Goal: Information Seeking & Learning: Learn about a topic

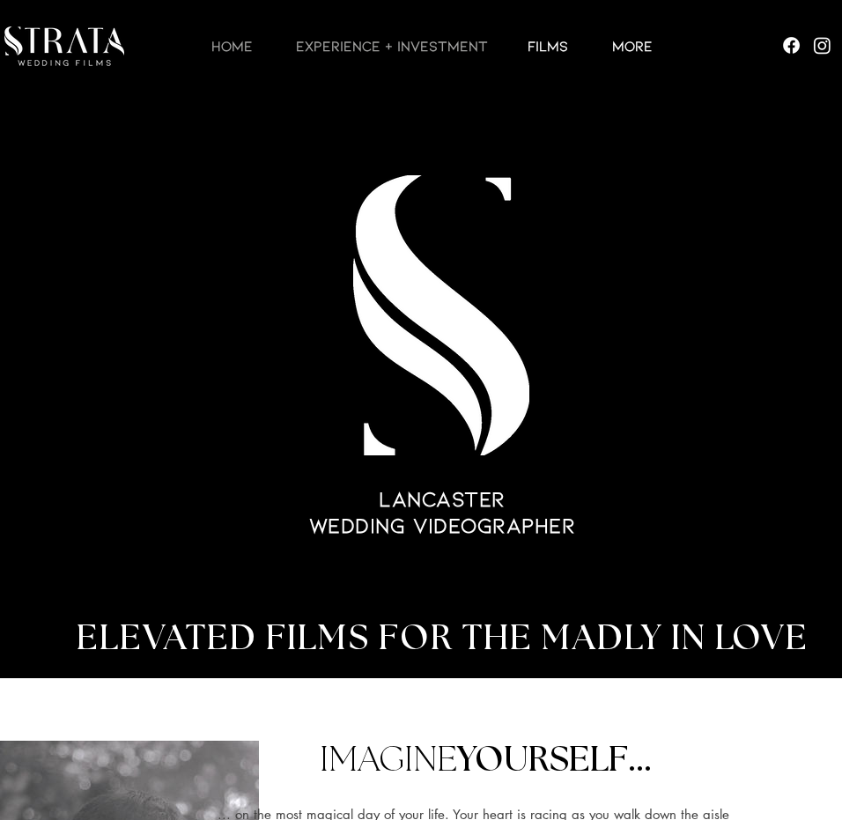
click at [384, 48] on p "EXPERIENCE + INVESTMENT" at bounding box center [392, 45] width 210 height 21
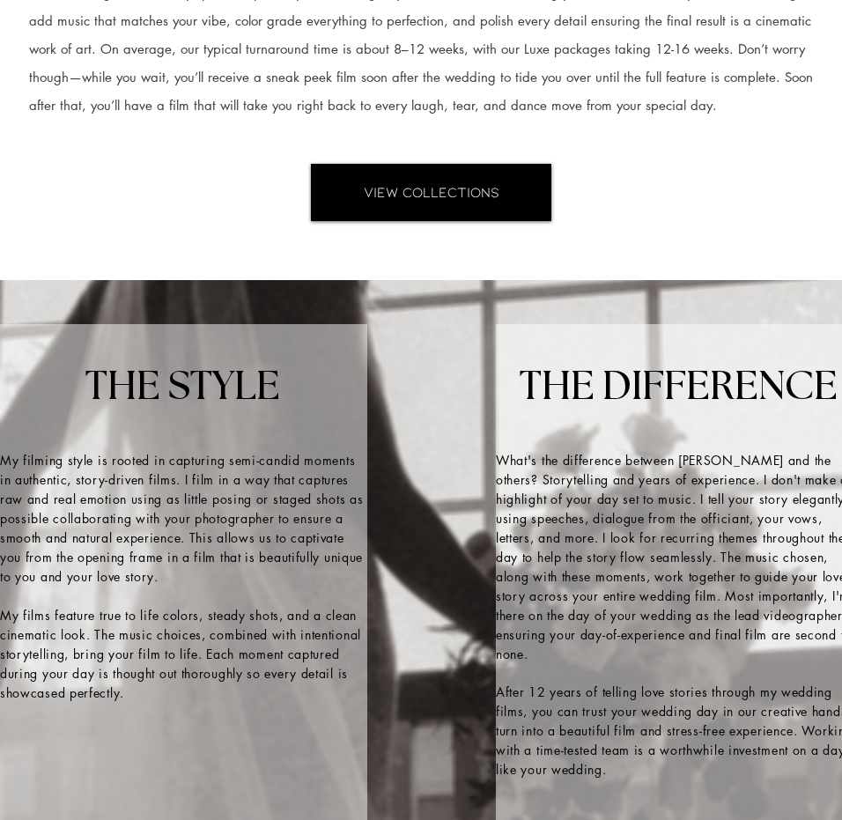
scroll to position [2555, 0]
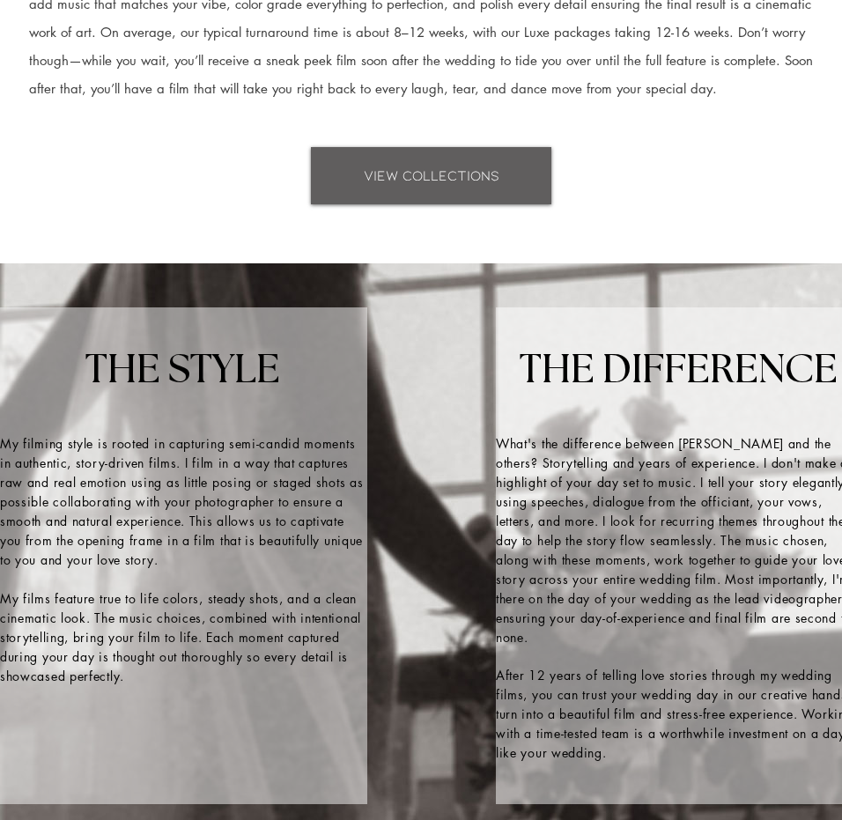
click at [450, 185] on span "VIEW COLLECTIONS" at bounding box center [432, 175] width 136 height 19
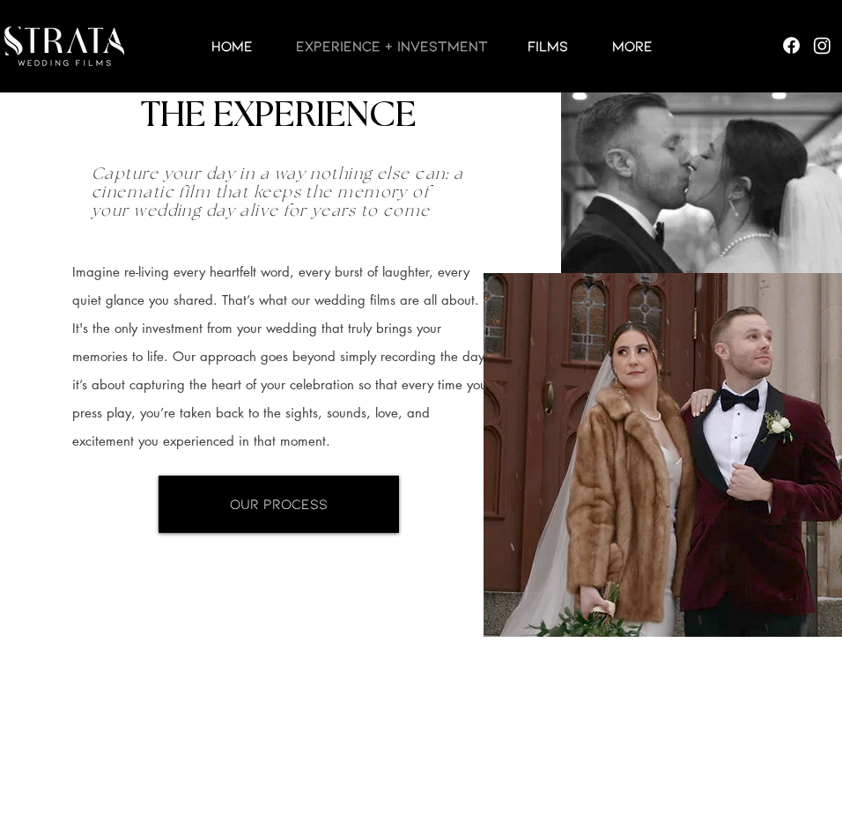
scroll to position [0, 0]
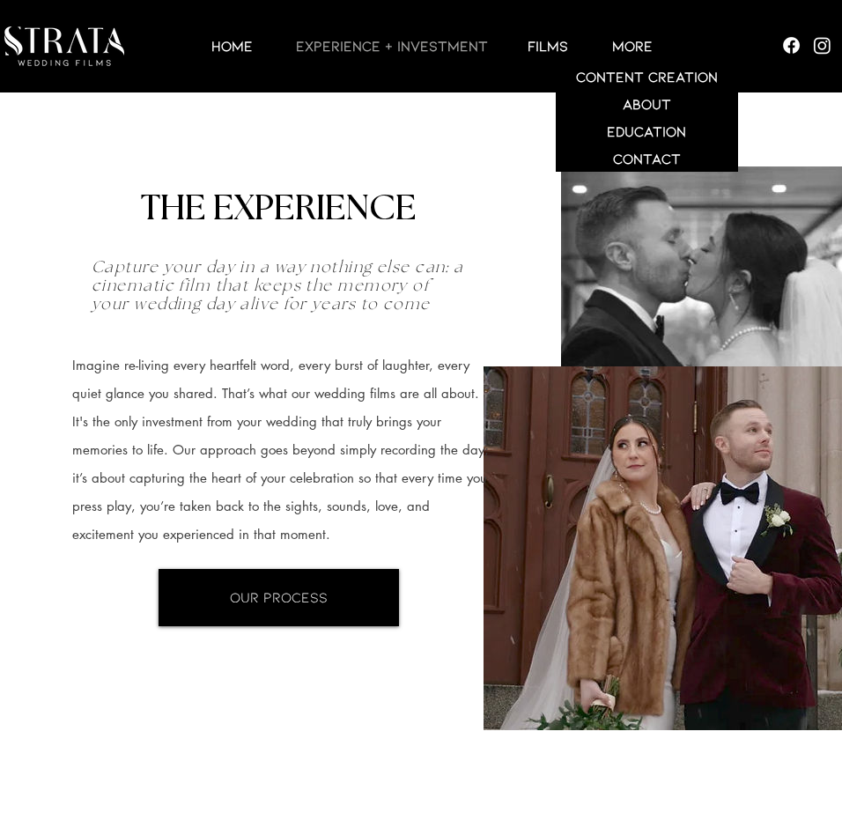
click at [634, 54] on p "More" at bounding box center [632, 45] width 58 height 21
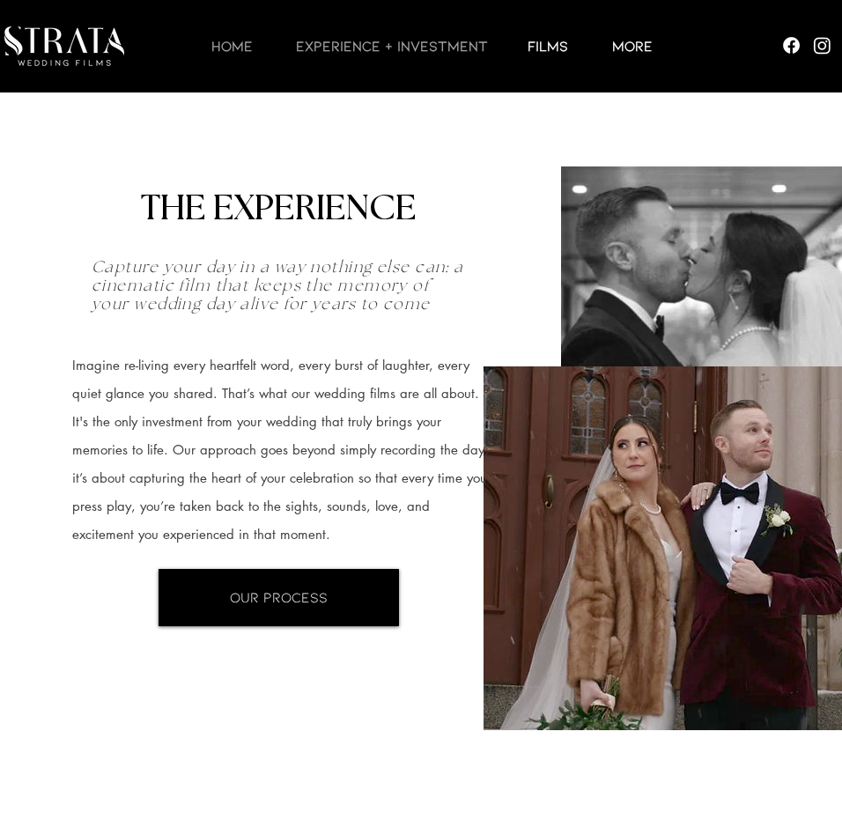
click at [235, 49] on p "HOME" at bounding box center [232, 45] width 59 height 21
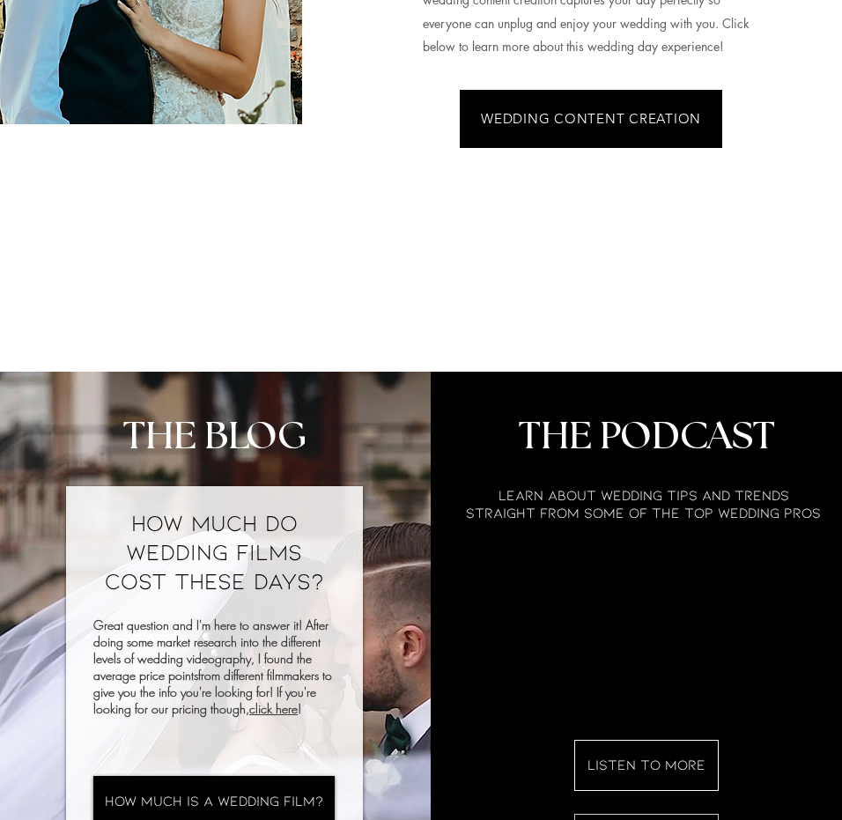
scroll to position [11277, 0]
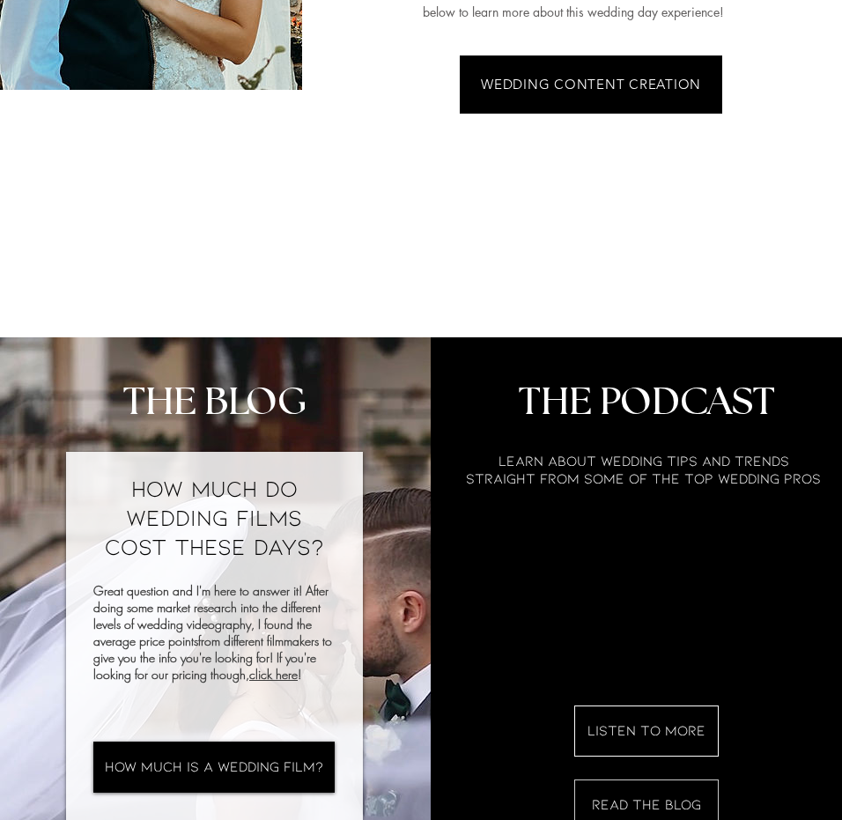
click at [278, 666] on link "click here" at bounding box center [273, 674] width 48 height 17
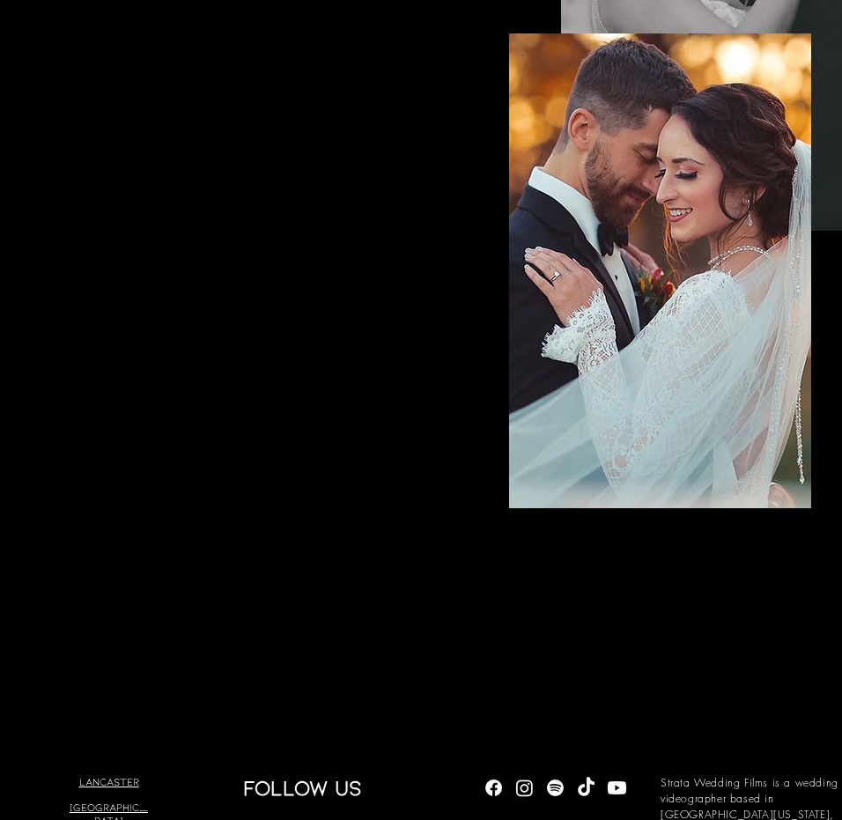
scroll to position [6448, 0]
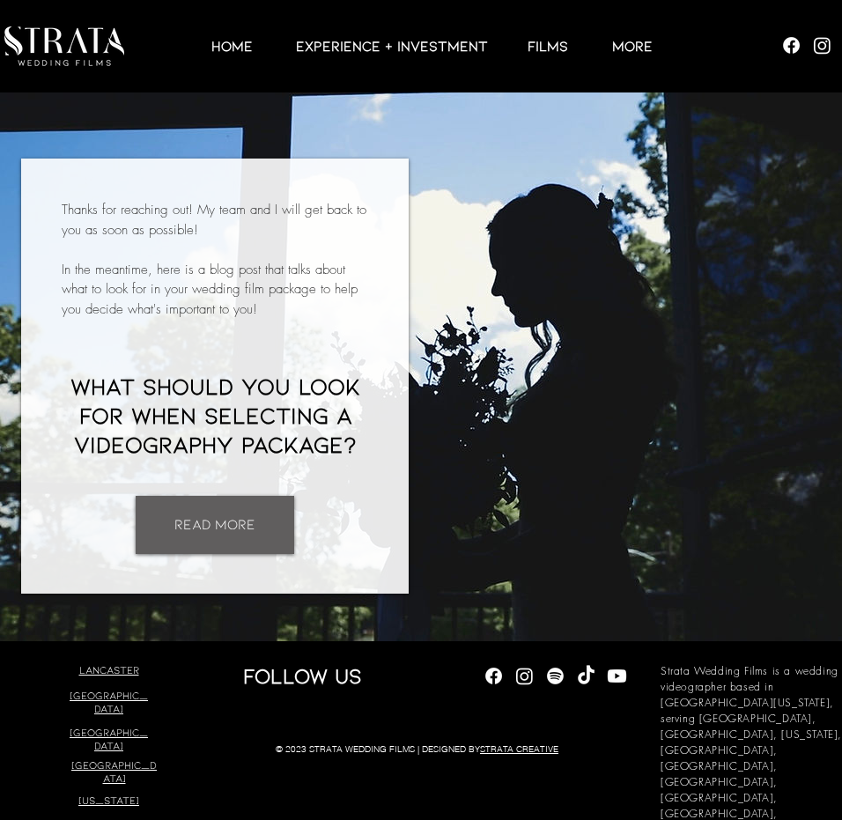
click at [211, 526] on span "READ MORE" at bounding box center [214, 524] width 81 height 19
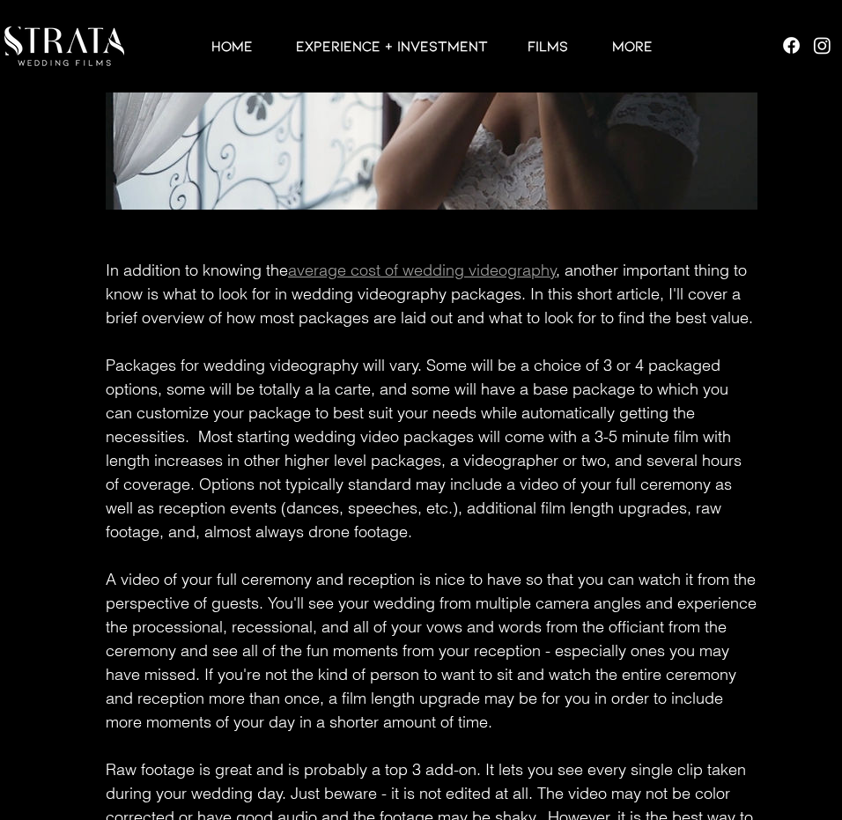
scroll to position [441, 0]
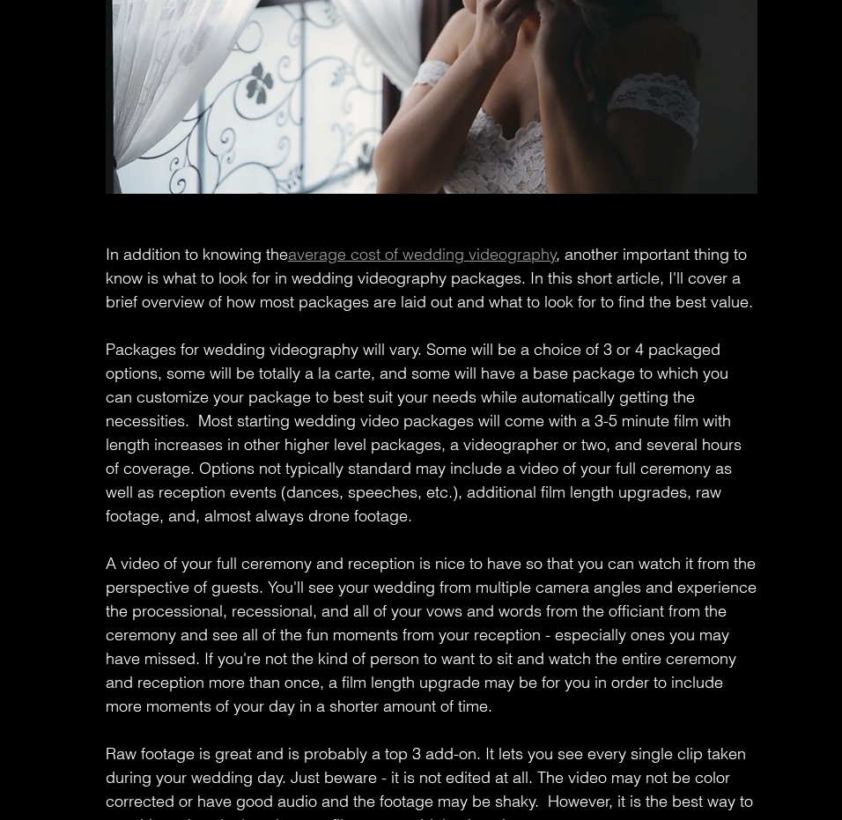
click at [440, 264] on span "average cost of wedding videography" at bounding box center [422, 254] width 269 height 20
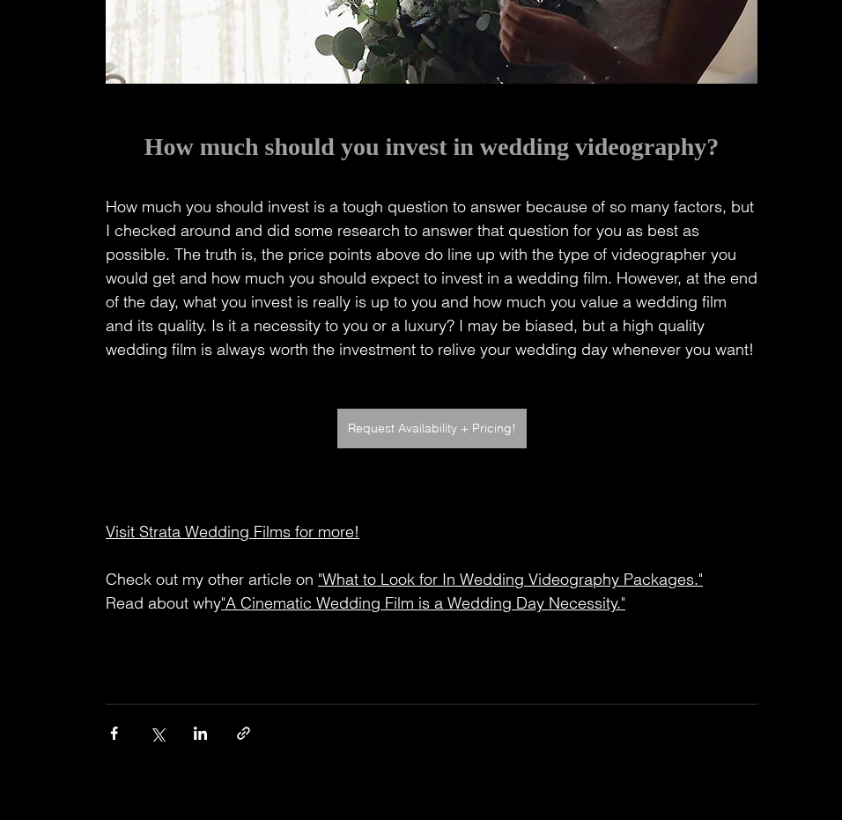
scroll to position [4405, 0]
